Goal: Task Accomplishment & Management: Manage account settings

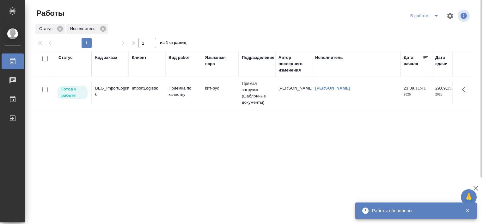
click at [118, 89] on div "BEG_ImportLogistik-6" at bounding box center [110, 91] width 30 height 13
click at [118, 88] on div "BEG_ImportLogistik-6" at bounding box center [110, 91] width 30 height 13
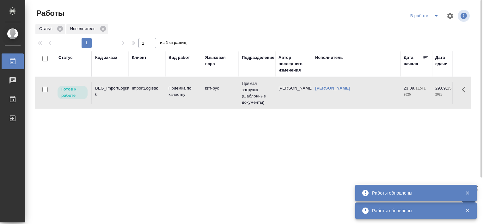
click at [118, 89] on div "BEG_ImportLogistik-6" at bounding box center [110, 91] width 30 height 13
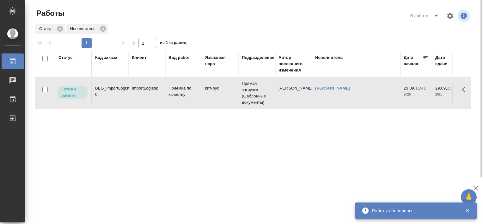
click at [110, 87] on div "BEG_ImportLogistik-6" at bounding box center [110, 91] width 30 height 13
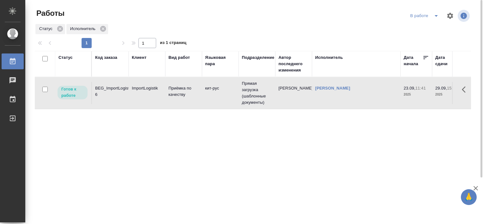
click at [109, 87] on div "BEG_ImportLogistik-6" at bounding box center [110, 91] width 30 height 13
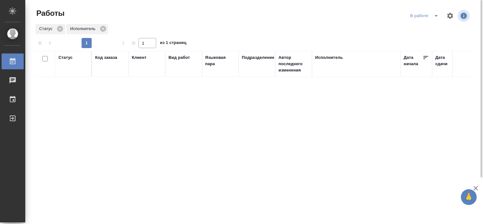
click at [435, 15] on icon "split button" at bounding box center [436, 16] width 3 height 2
click at [422, 27] on li "Стандартные настройки" at bounding box center [425, 28] width 61 height 10
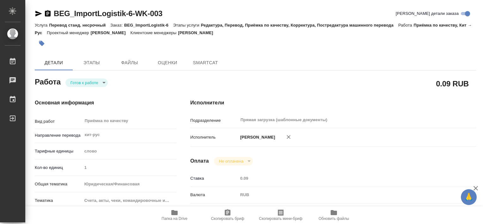
type textarea "x"
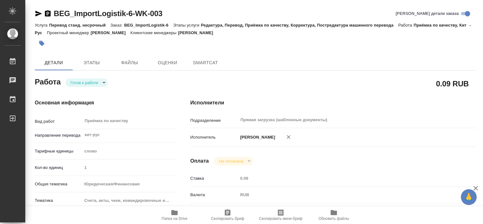
type textarea "x"
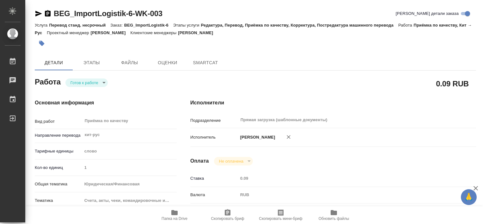
type textarea "x"
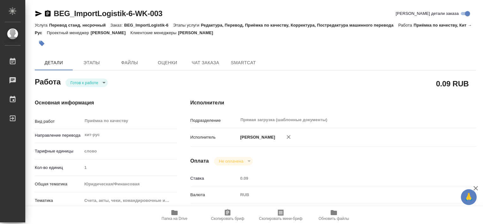
type textarea "x"
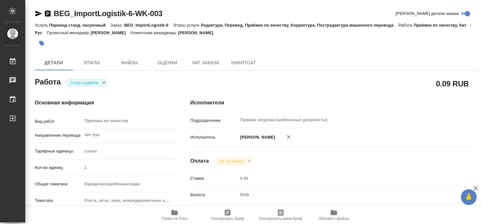
type textarea "x"
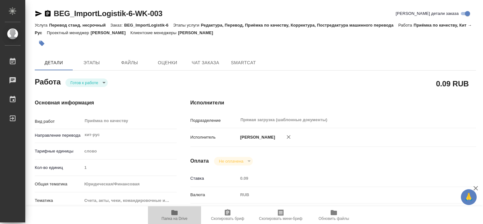
click at [175, 218] on span "Папка на Drive" at bounding box center [175, 218] width 26 height 4
type textarea "x"
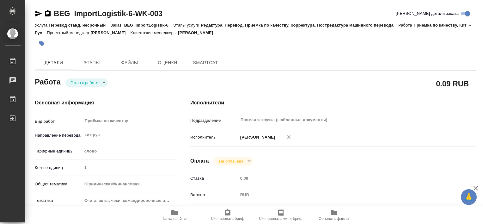
type textarea "x"
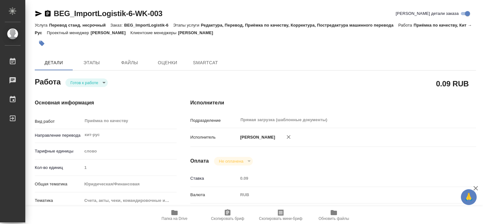
type textarea "x"
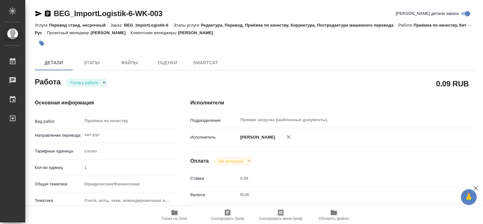
type textarea "x"
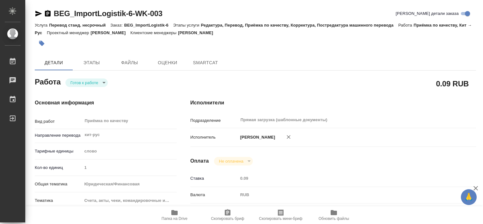
type textarea "x"
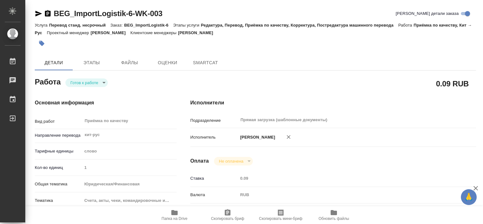
type textarea "x"
click at [171, 215] on icon "button" at bounding box center [175, 213] width 8 height 8
type textarea "x"
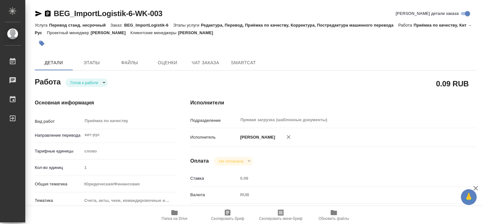
type textarea "x"
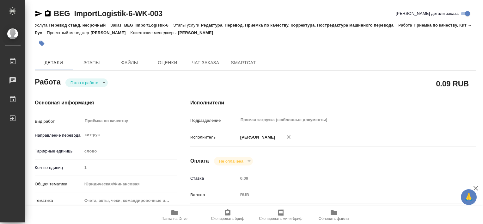
type textarea "x"
click at [39, 47] on button "button" at bounding box center [42, 43] width 14 height 14
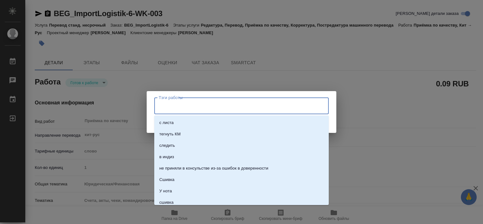
click at [186, 107] on input "Тэги работы" at bounding box center [235, 105] width 157 height 11
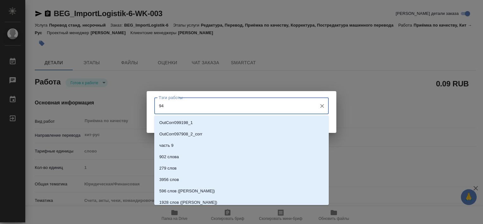
type input "944"
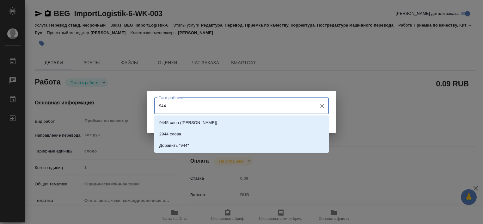
click at [186, 108] on input "944" at bounding box center [235, 105] width 157 height 11
click at [205, 144] on li "Добавить "944"" at bounding box center [241, 145] width 175 height 11
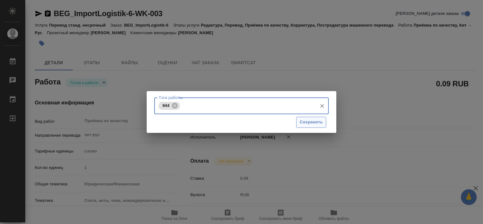
click at [317, 123] on span "Сохранить" at bounding box center [311, 122] width 23 height 7
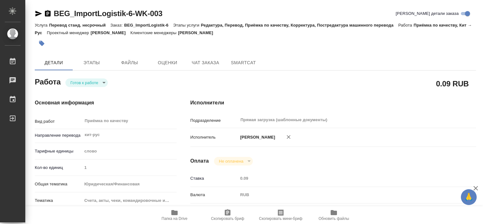
type input "readyForWork"
type textarea "Приёмка по качеству"
type textarea "x"
type input "кит-рус"
type input "5a8b1489cc6b4906c91bfd90"
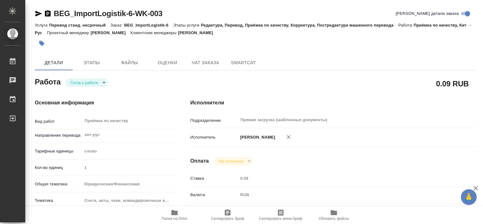
type input "1"
type input "yr-fn"
type input "5f647205b73bc97568ca66c0"
type input "23.09.2025 11:41"
type input "29.09.2025 15:00"
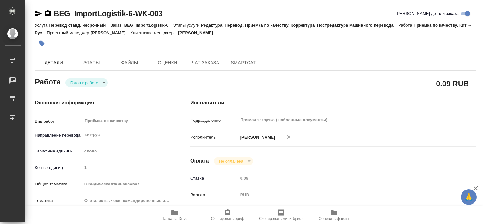
type input "29.09.2025 15:00"
type input "Прямая загрузка (шаблонные документы)"
type input "notPayed"
type input "0.09"
type input "RUB"
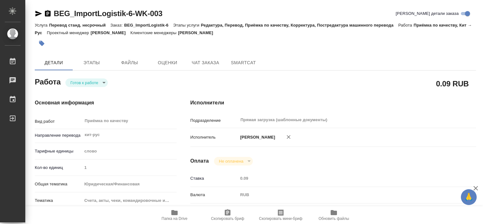
type input "Третьякова Валерия"
type textarea "x"
type textarea "/Clients/ImportLogistik/Orders/BEG_ImportLogistik-6/Corrected/BEG_ImportLogisti…"
type textarea "x"
type input "BEG_ImportLogistik-6"
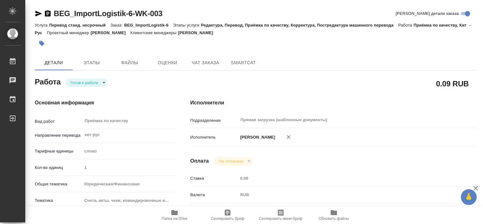
type input "Перевод станд. несрочный"
type input "Редактура, Перевод, Приёмка по качеству, Корректура, Постредактура машинного пе…"
type input "Москалец Алина"
type input "/Clients/ImportLogistik/Orders/BEG_ImportLogistik-6"
type textarea "x"
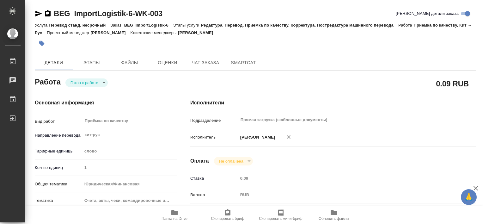
type textarea "кит-рус, экспортные"
type textarea "x"
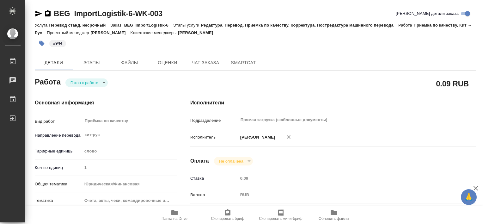
type textarea "x"
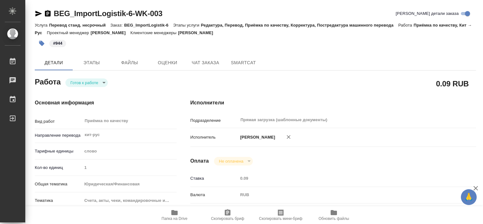
type textarea "x"
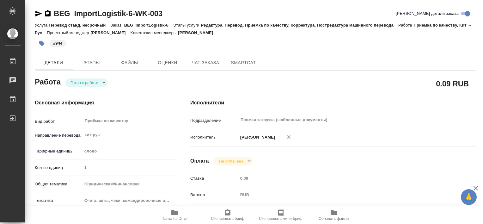
type textarea "x"
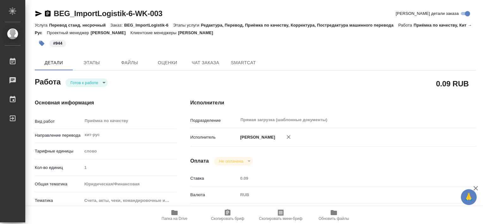
type textarea "x"
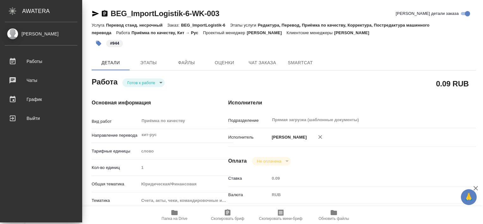
type textarea "x"
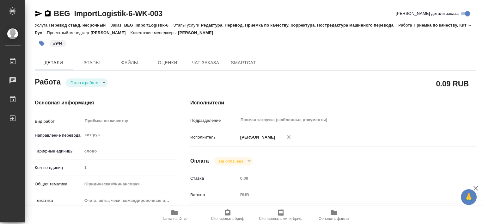
click at [172, 218] on span "Папка на Drive" at bounding box center [175, 218] width 26 height 4
click at [77, 84] on body "🙏 .cls-1 fill:#fff; AWATERA Tretyakova Valeriya Работы 0 Чаты График Выйти BEG_…" at bounding box center [241, 112] width 483 height 224
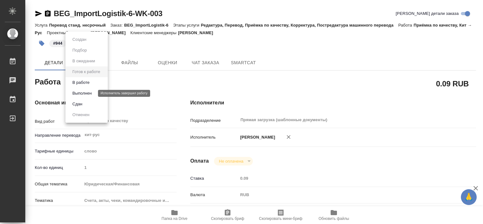
click at [80, 94] on button "Выполнен" at bounding box center [82, 93] width 23 height 7
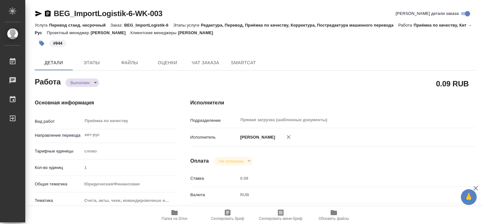
type textarea "x"
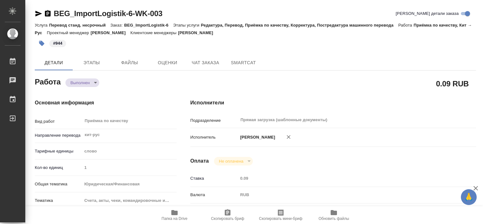
type textarea "x"
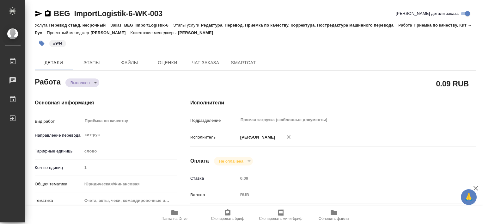
type textarea "x"
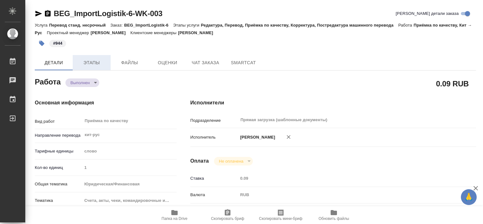
click at [83, 63] on span "Этапы" at bounding box center [92, 63] width 30 height 8
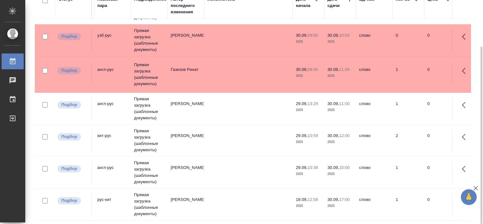
scroll to position [164, 0]
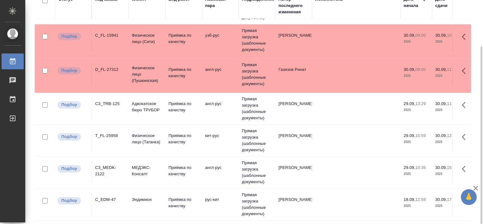
click at [102, 101] on div "C3_TRB-125" at bounding box center [110, 104] width 30 height 6
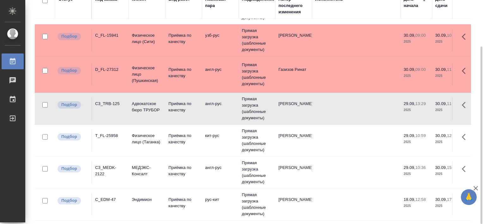
click at [102, 101] on div "C3_TRB-125" at bounding box center [110, 104] width 30 height 6
click at [108, 101] on div "C3_TRB-125" at bounding box center [110, 104] width 30 height 6
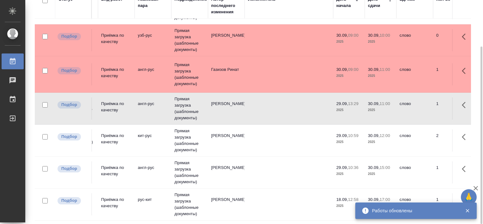
scroll to position [164, 70]
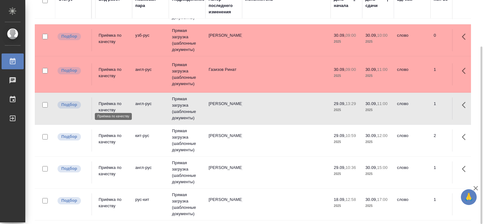
click at [110, 101] on p "Приёмка по качеству" at bounding box center [114, 107] width 30 height 13
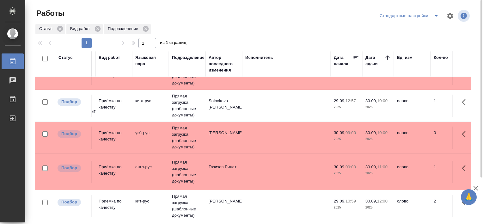
scroll to position [0, 70]
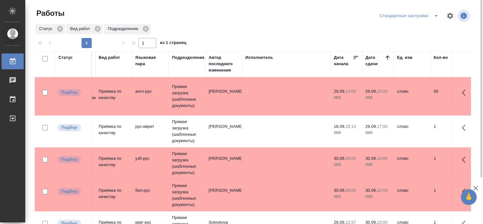
click at [433, 19] on icon "split button" at bounding box center [437, 16] width 8 height 8
click at [412, 28] on li "В работе" at bounding box center [410, 28] width 65 height 10
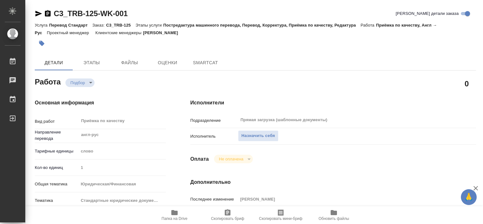
type textarea "x"
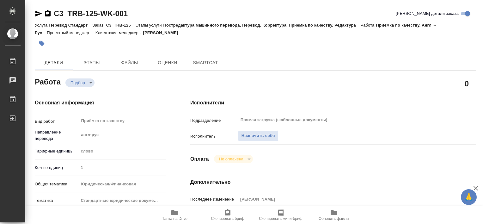
type textarea "x"
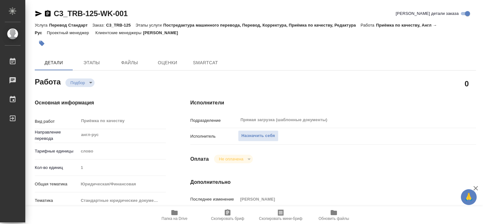
type textarea "x"
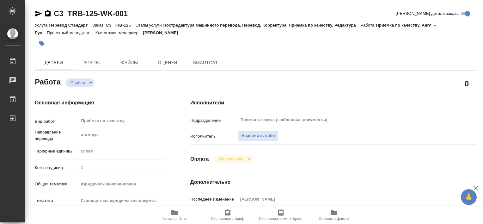
click at [168, 214] on span "Папка на Drive" at bounding box center [175, 215] width 46 height 12
type textarea "x"
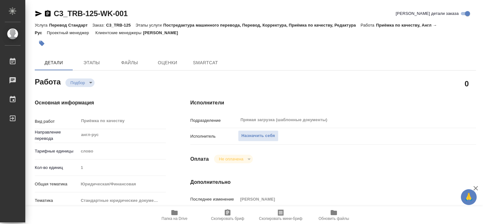
type textarea "x"
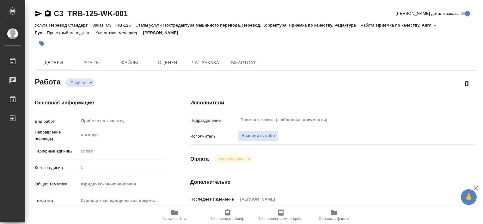
type textarea "x"
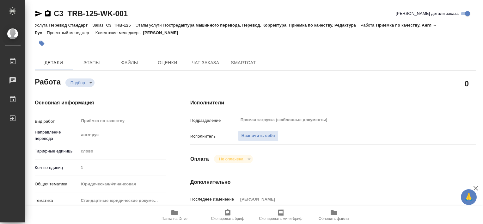
type textarea "x"
click at [66, 65] on span "Детали" at bounding box center [54, 63] width 30 height 8
click at [99, 62] on span "Этапы" at bounding box center [92, 63] width 30 height 8
type textarea "x"
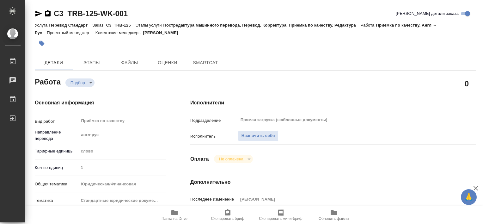
type textarea "x"
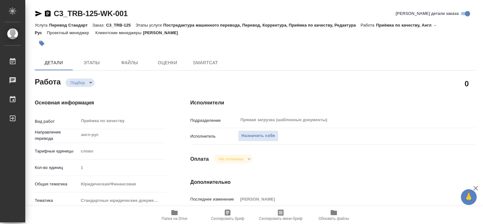
type textarea "x"
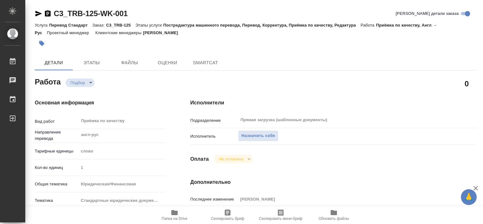
type textarea "x"
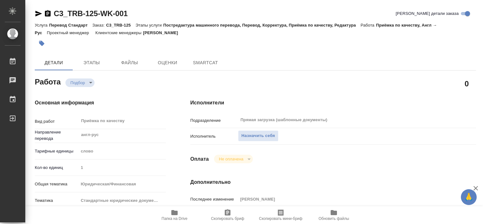
type textarea "x"
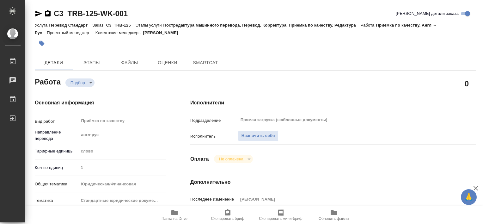
type textarea "x"
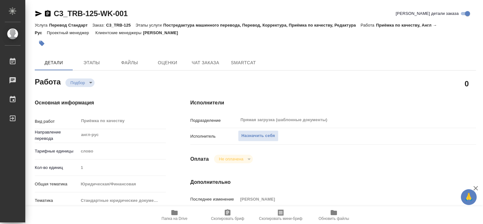
type textarea "x"
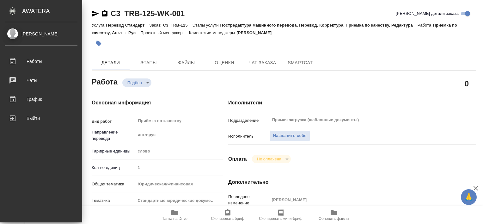
type textarea "x"
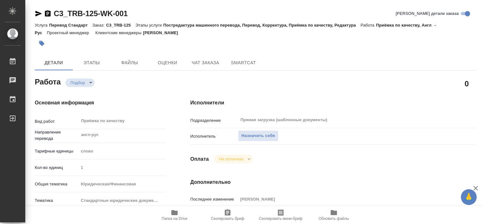
type textarea "x"
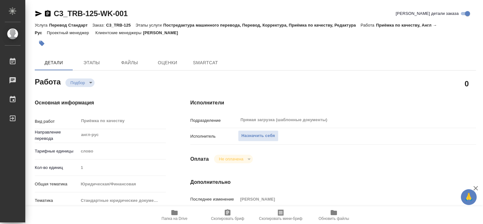
type textarea "x"
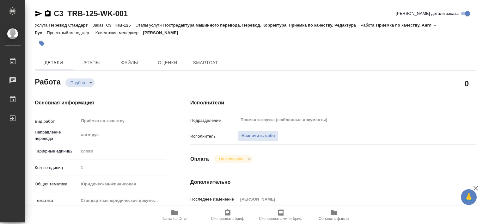
type textarea "x"
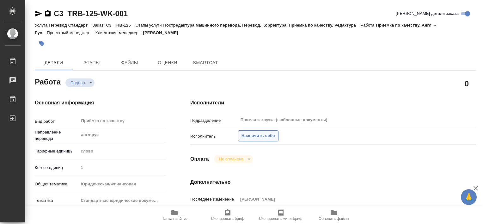
type textarea "x"
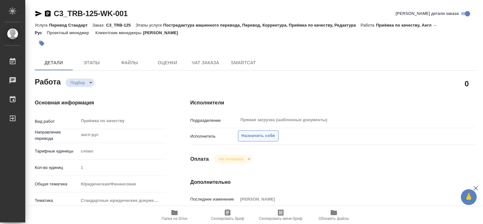
type textarea "x"
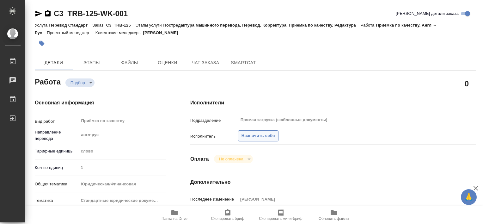
type textarea "x"
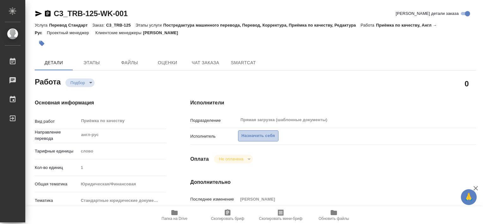
click at [262, 136] on span "Назначить себя" at bounding box center [259, 135] width 34 height 7
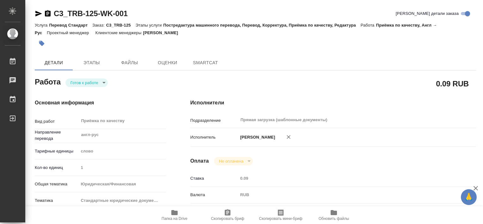
type textarea "x"
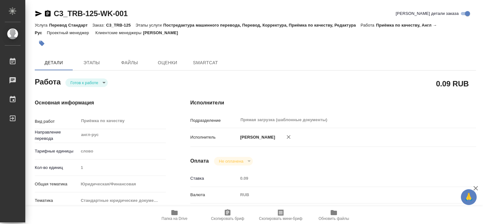
type textarea "x"
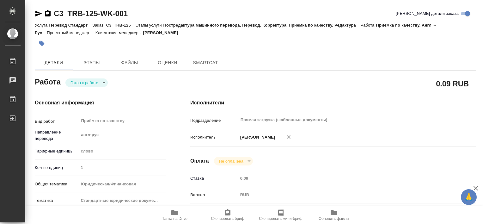
type textarea "x"
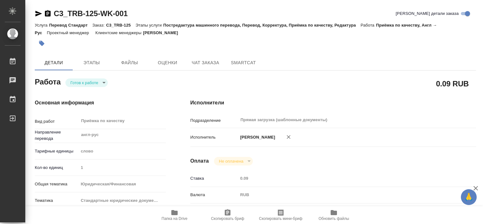
type textarea "x"
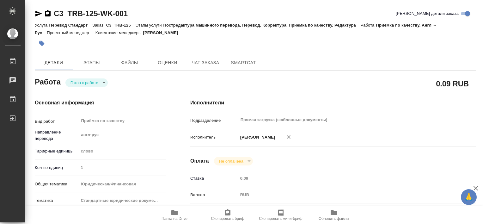
type textarea "x"
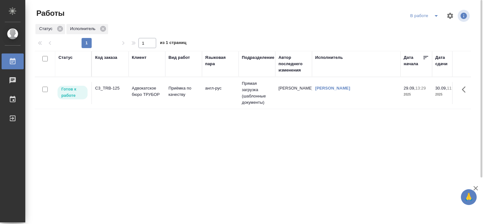
click at [437, 16] on icon "split button" at bounding box center [437, 16] width 8 height 8
click at [427, 28] on li "Стандартные настройки" at bounding box center [425, 28] width 61 height 10
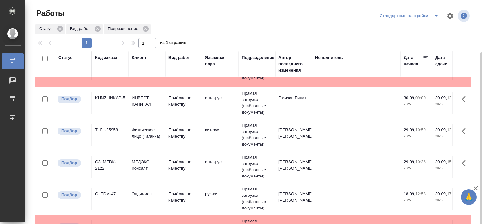
scroll to position [58, 0]
